Goal: Transaction & Acquisition: Download file/media

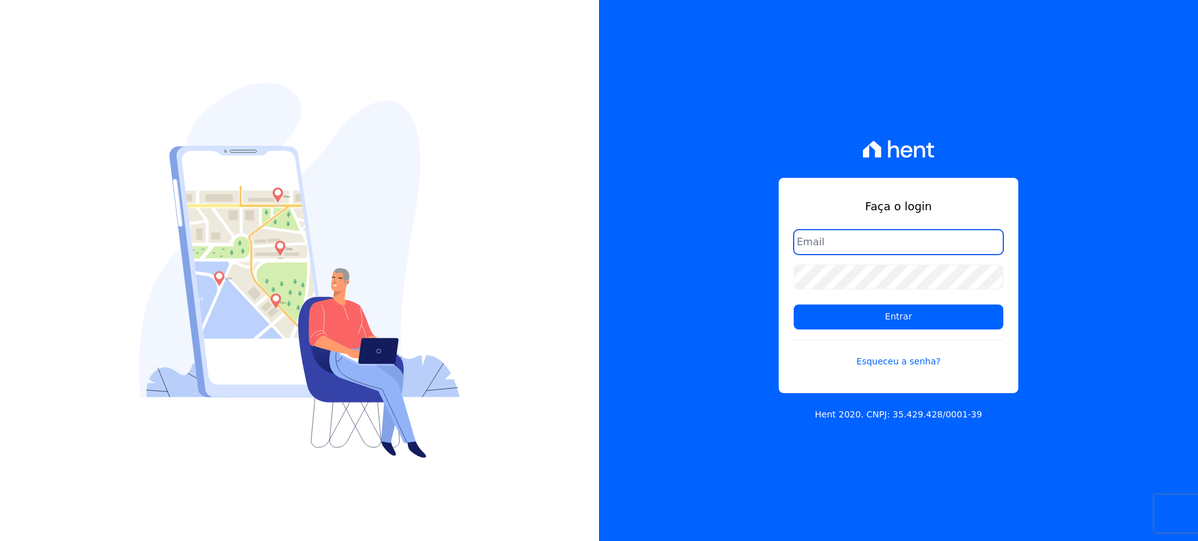
click at [840, 240] on input "email" at bounding box center [898, 242] width 210 height 25
click at [933, 238] on input "[EMAIL_ADDRESS][DOMAIN_NAME]" at bounding box center [898, 242] width 210 height 25
type input "[EMAIL_ADDRESS][DOMAIN_NAME]"
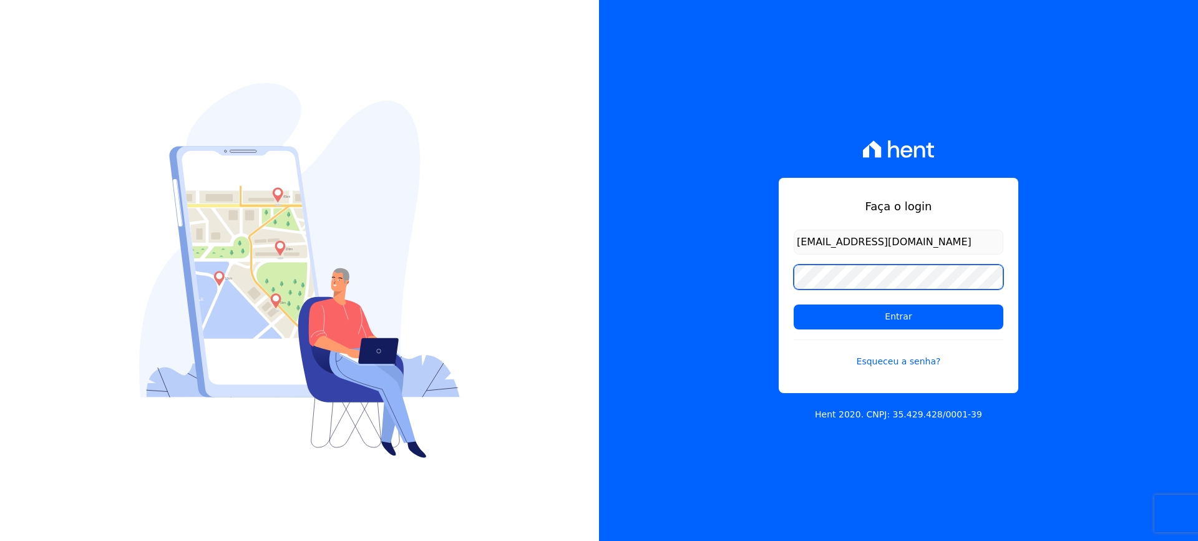
click at [793, 304] on input "Entrar" at bounding box center [898, 316] width 210 height 25
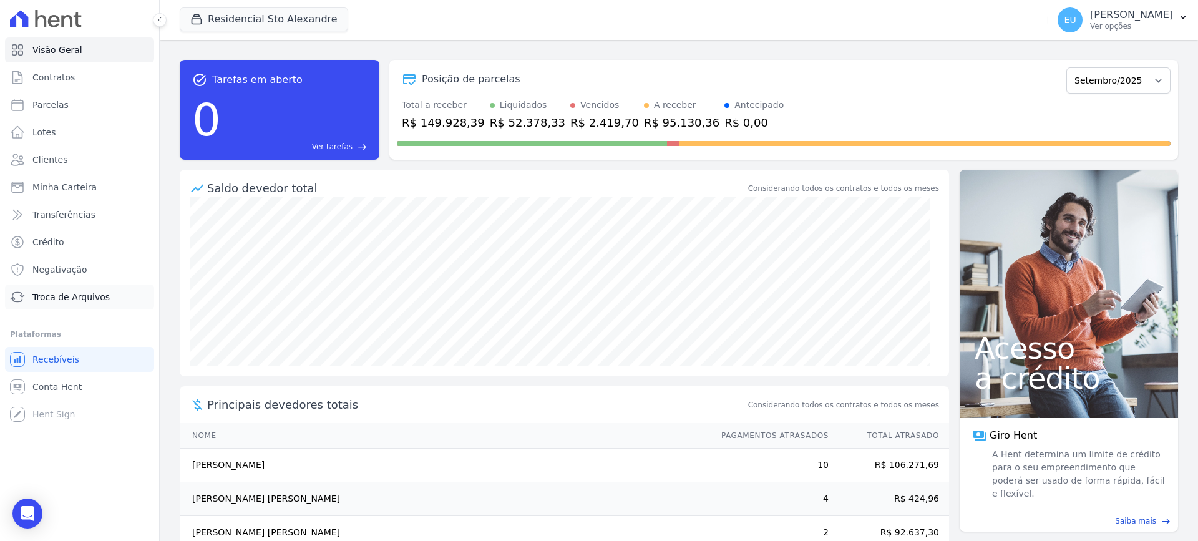
click at [85, 291] on span "Troca de Arquivos" at bounding box center [70, 297] width 77 height 12
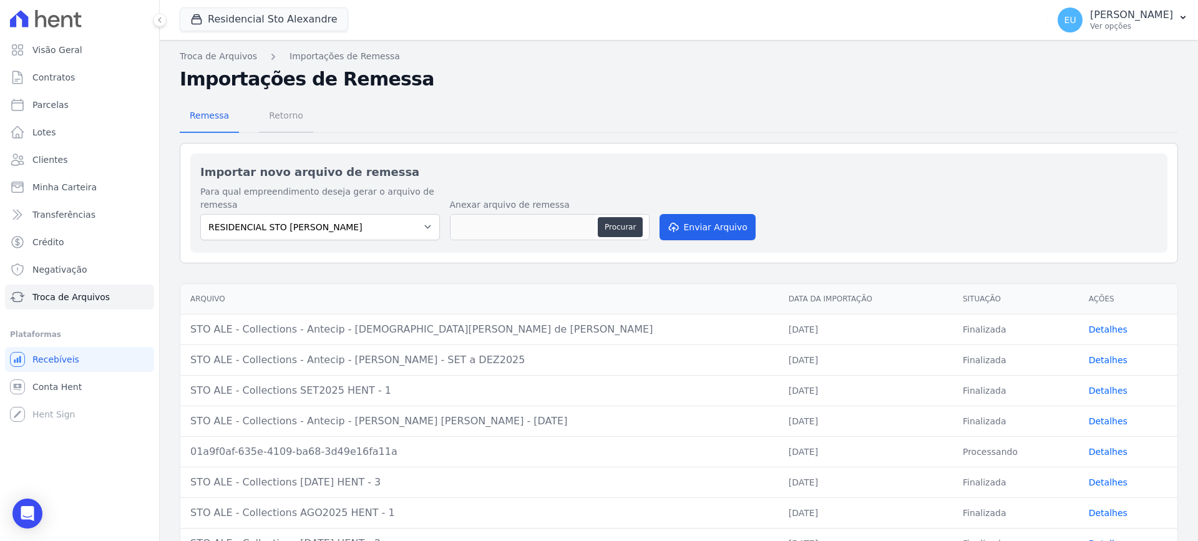
click at [279, 111] on span "Retorno" at bounding box center [285, 115] width 49 height 25
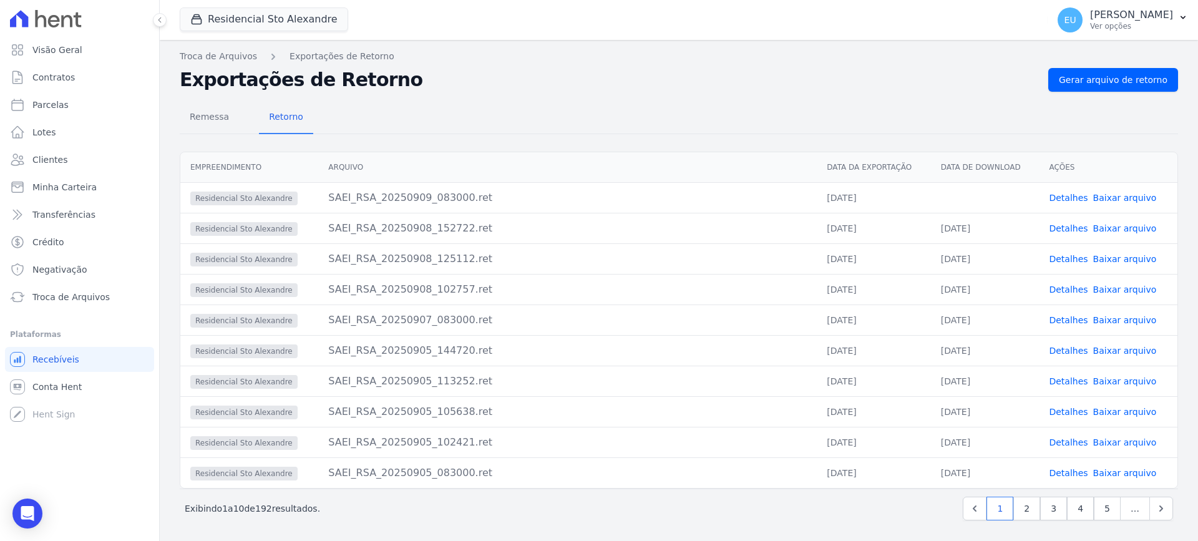
click at [1059, 194] on link "Detalhes" at bounding box center [1067, 198] width 39 height 10
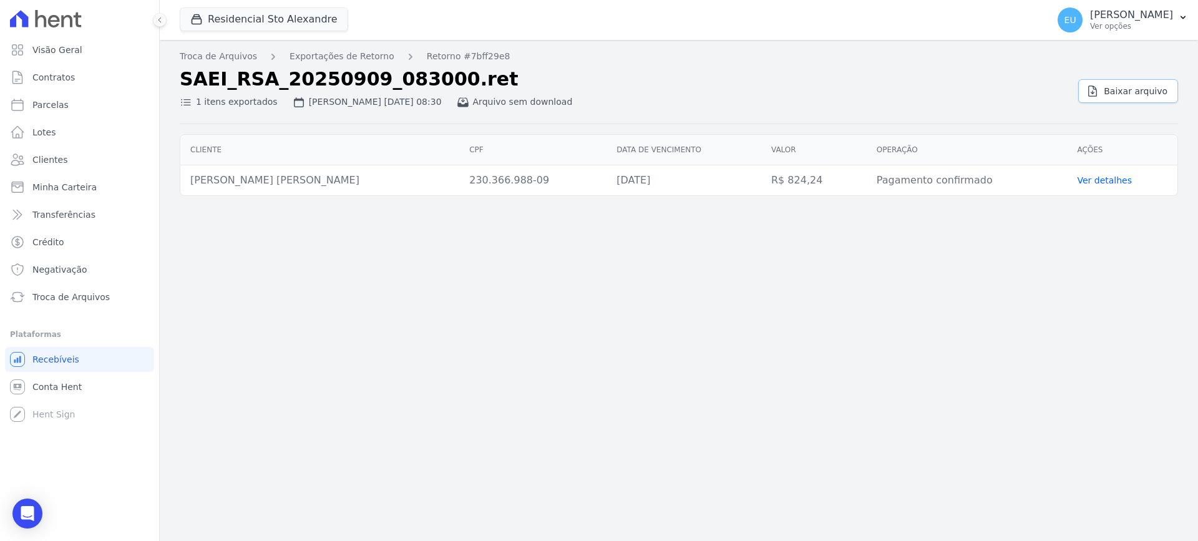
click at [1150, 90] on span "Baixar arquivo" at bounding box center [1135, 91] width 64 height 12
